Goal: Task Accomplishment & Management: Manage account settings

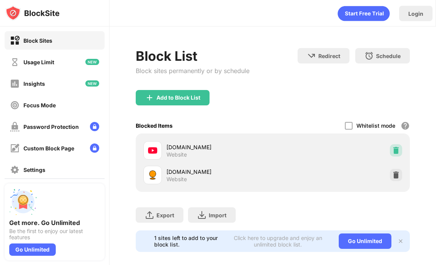
click at [393, 152] on img at bounding box center [396, 150] width 8 height 8
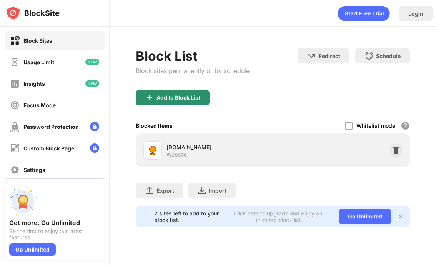
click at [188, 100] on div "Add to Block List" at bounding box center [178, 98] width 44 height 6
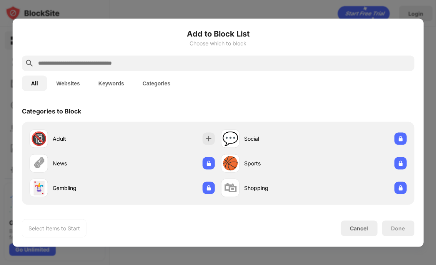
click at [185, 67] on input "text" at bounding box center [224, 62] width 374 height 9
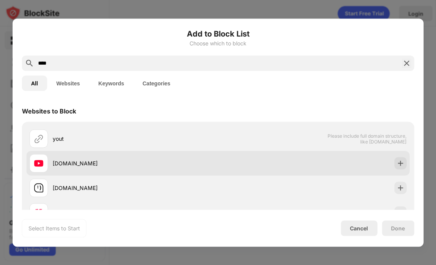
type input "****"
click at [399, 165] on img at bounding box center [400, 163] width 8 height 8
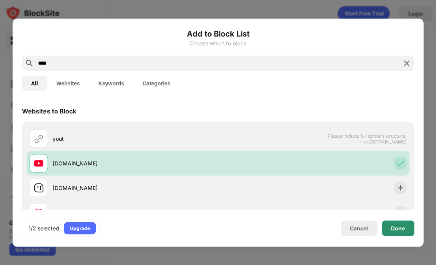
click at [394, 223] on div "Done" at bounding box center [398, 227] width 32 height 15
